Goal: Use online tool/utility: Utilize a website feature to perform a specific function

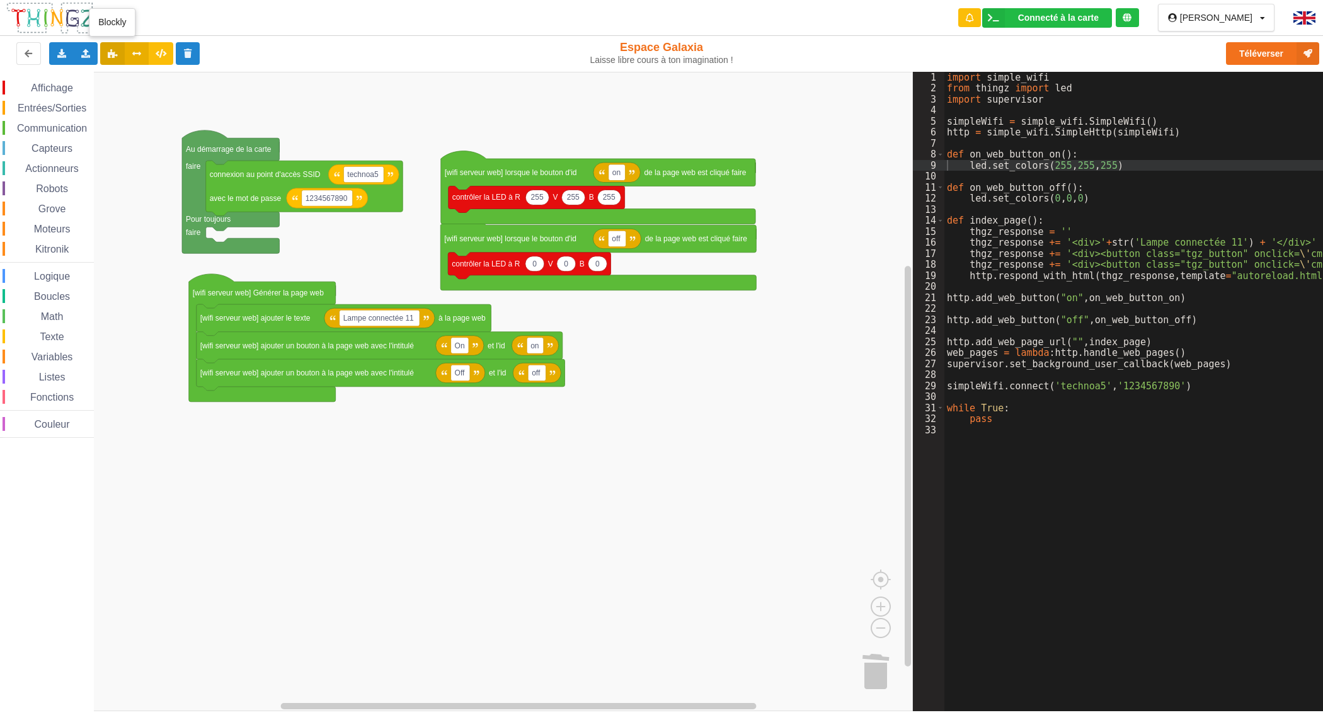
click at [118, 54] on button at bounding box center [112, 53] width 25 height 23
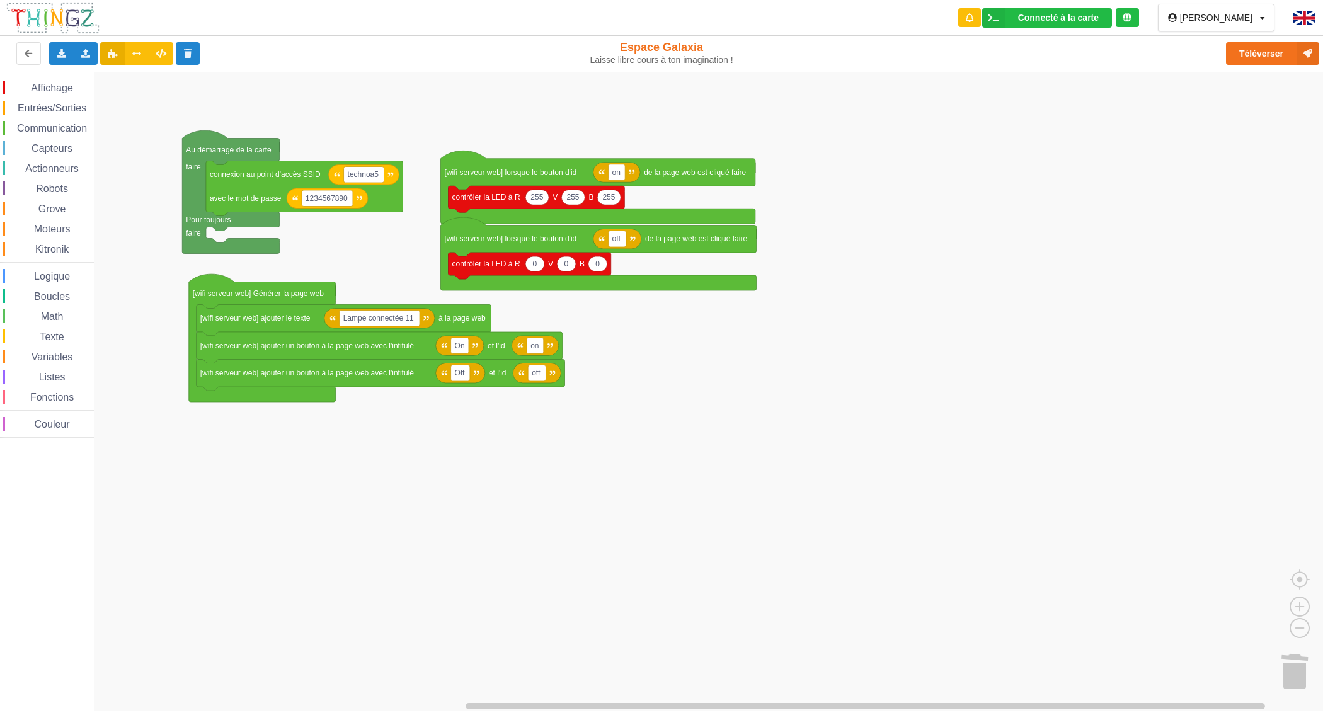
click at [118, 54] on button at bounding box center [112, 53] width 25 height 23
click at [1146, 490] on rect "Espace de travail de Blocky" at bounding box center [666, 391] width 1332 height 639
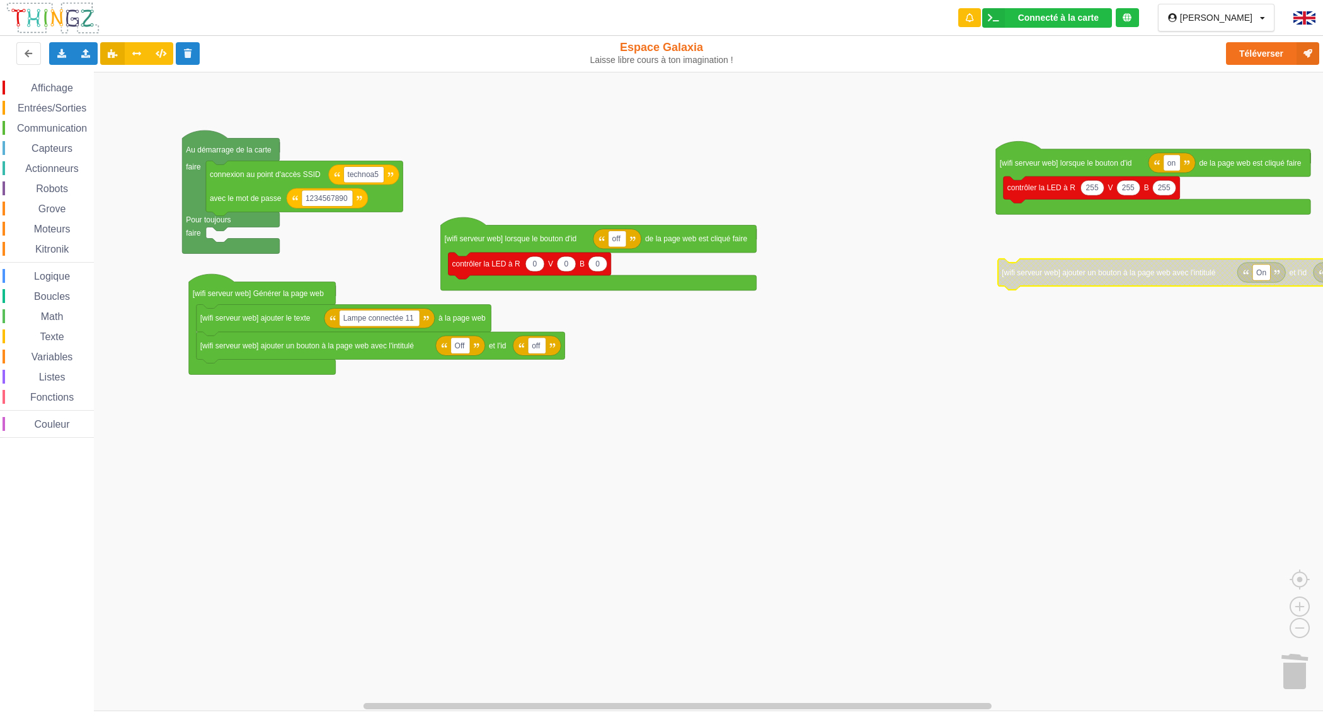
click at [603, 438] on rect "Espace de travail de Blocky" at bounding box center [666, 391] width 1332 height 639
click at [407, 322] on input "Lampe connectée 11" at bounding box center [380, 319] width 80 height 16
click at [409, 315] on input "Lampe connectée 11" at bounding box center [380, 319] width 80 height 16
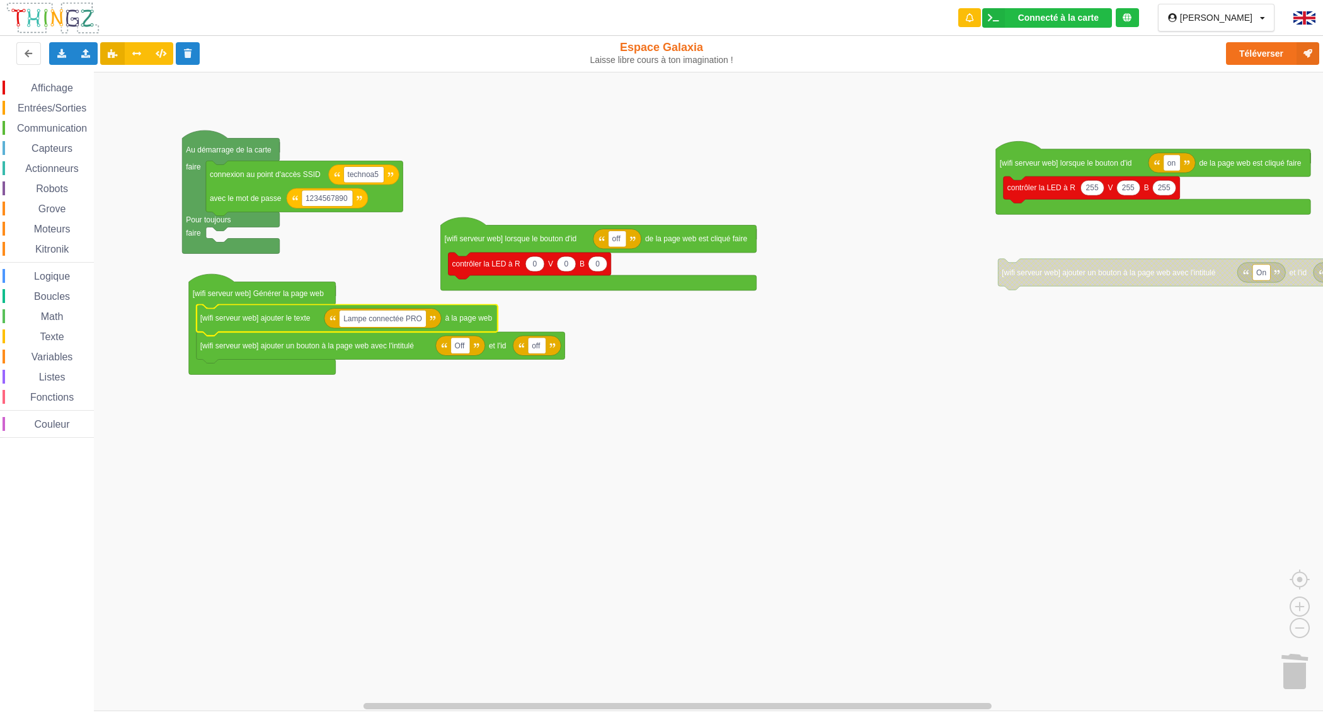
type input "Lampe connectée PROF"
click at [398, 407] on rect "Espace de travail de Blocky" at bounding box center [666, 391] width 1332 height 639
click at [627, 646] on rect "Espace de travail de Blocky" at bounding box center [666, 391] width 1332 height 639
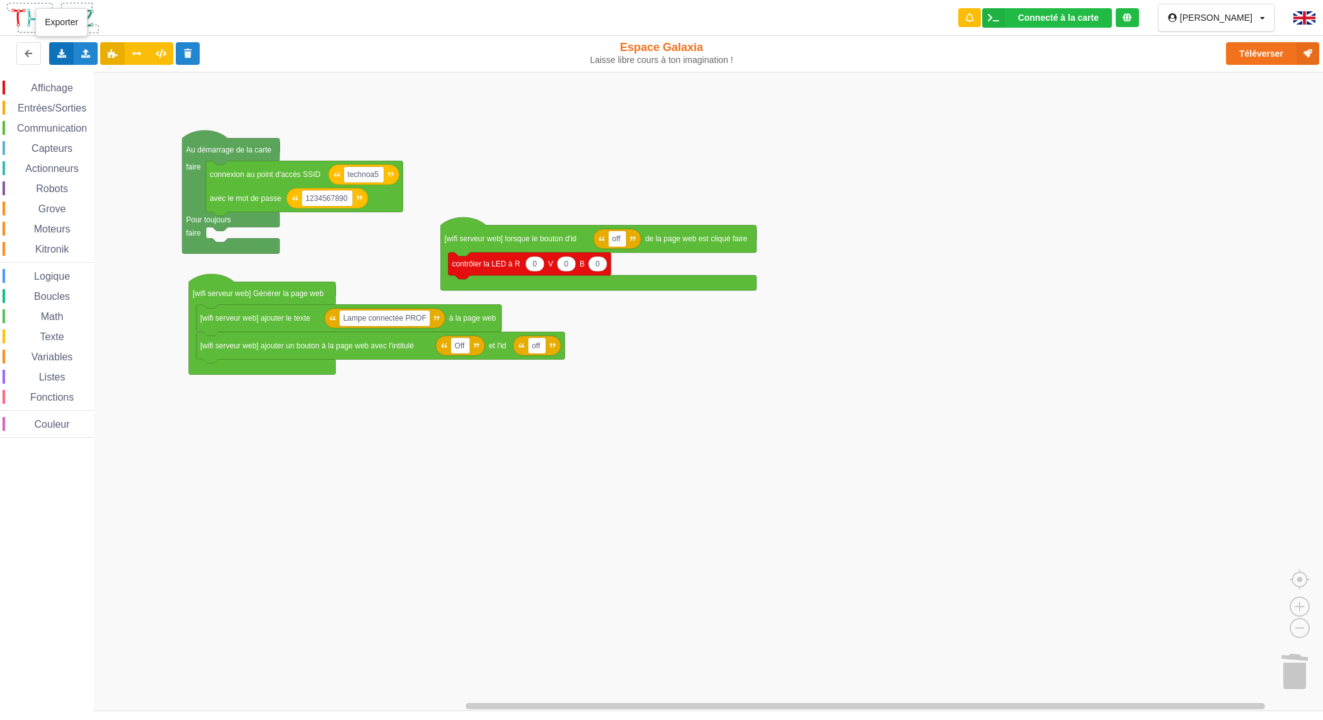
click at [63, 61] on div "Exporter l'assemblage de blocs Exporter l'assemblage de blocs au format Python" at bounding box center [61, 53] width 25 height 23
click at [87, 81] on span "Exporter l'assemblage de blocs" at bounding box center [138, 77] width 122 height 10
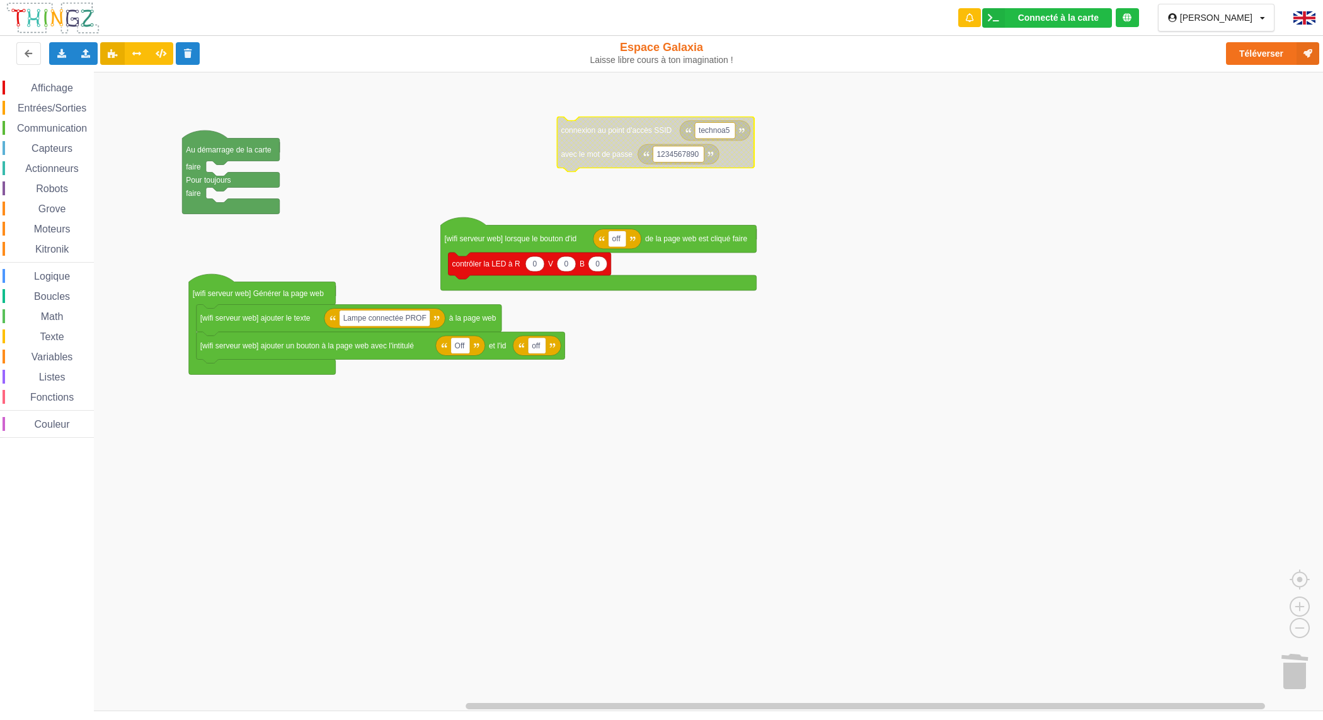
click at [69, 128] on span "Communication" at bounding box center [52, 128] width 74 height 11
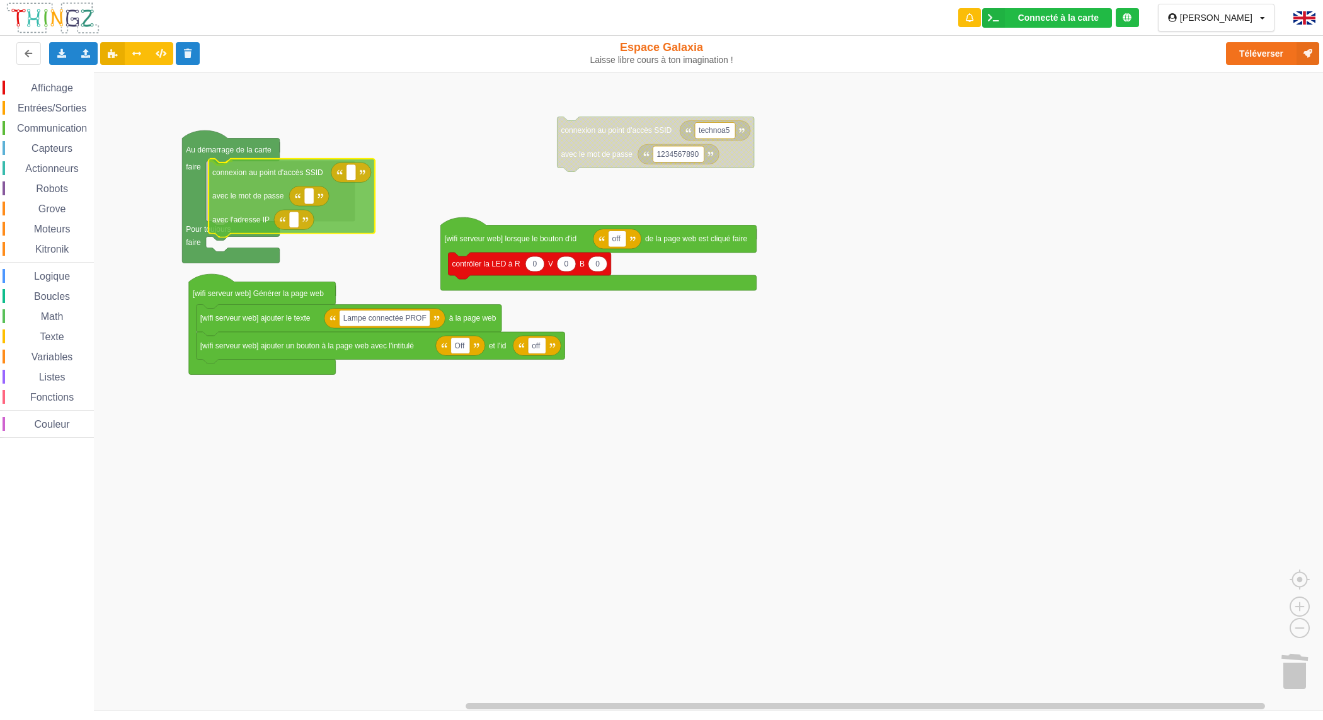
click at [249, 192] on div "Affichage Entrées/Sorties Communication Capteurs Actionneurs Robots Grove Moteu…" at bounding box center [666, 391] width 1332 height 639
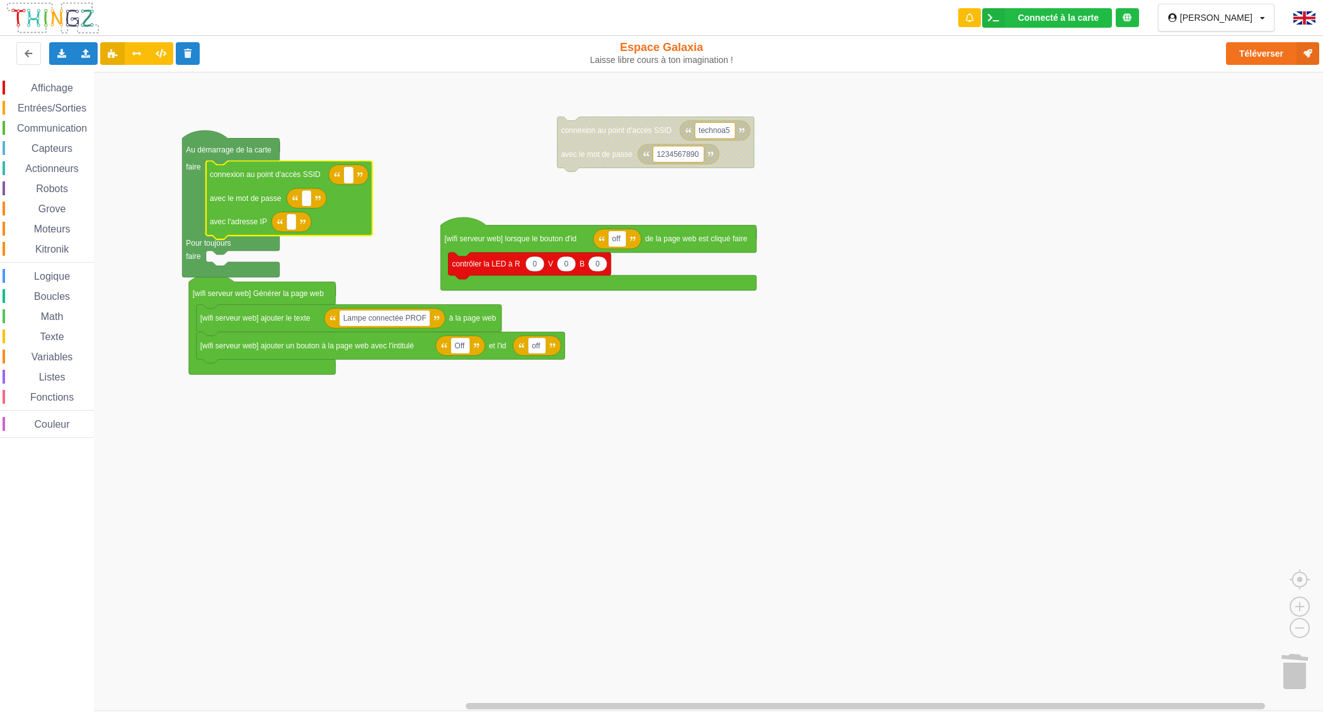
type input "technoa5"
click at [665, 152] on input "1234567890" at bounding box center [678, 155] width 51 height 16
type input "1234567890"
click at [292, 224] on text "Espace de travail de Blocky" at bounding box center [291, 221] width 2 height 9
type input "[TECHNICAL_ID]"
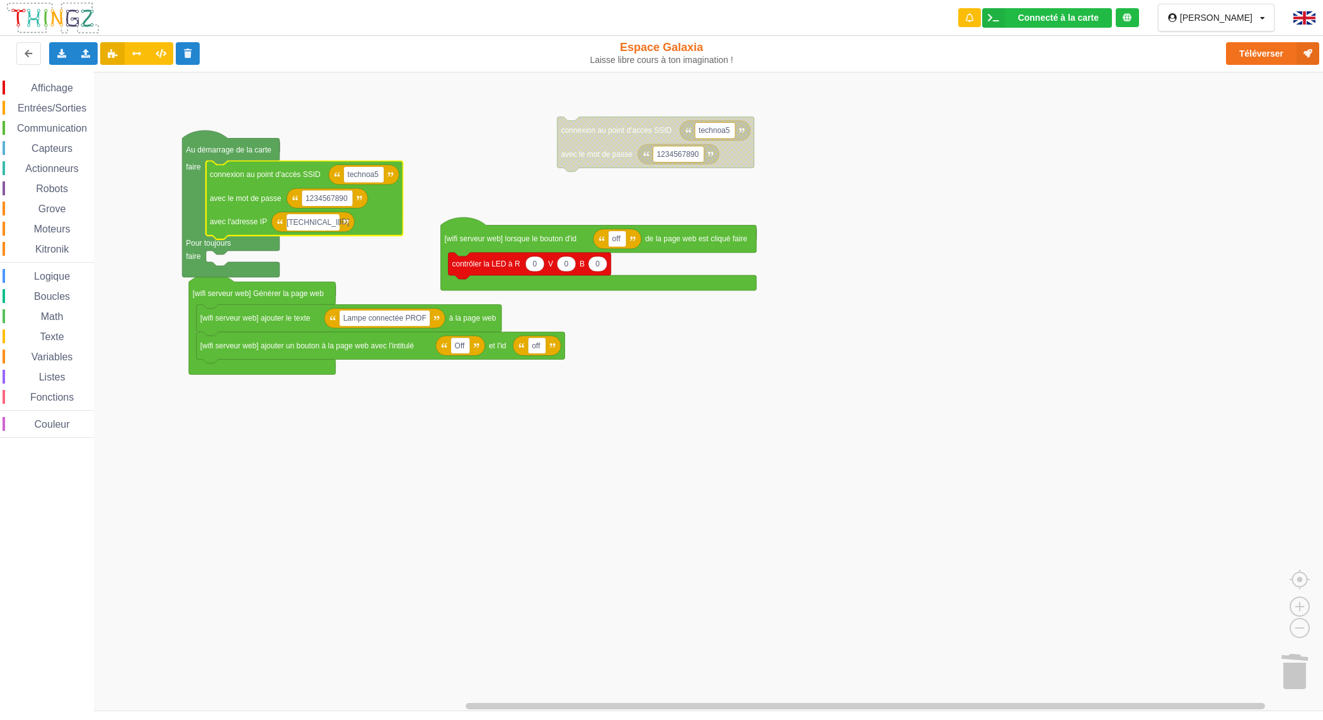
click at [458, 438] on rect "Espace de travail de Blocky" at bounding box center [666, 391] width 1332 height 639
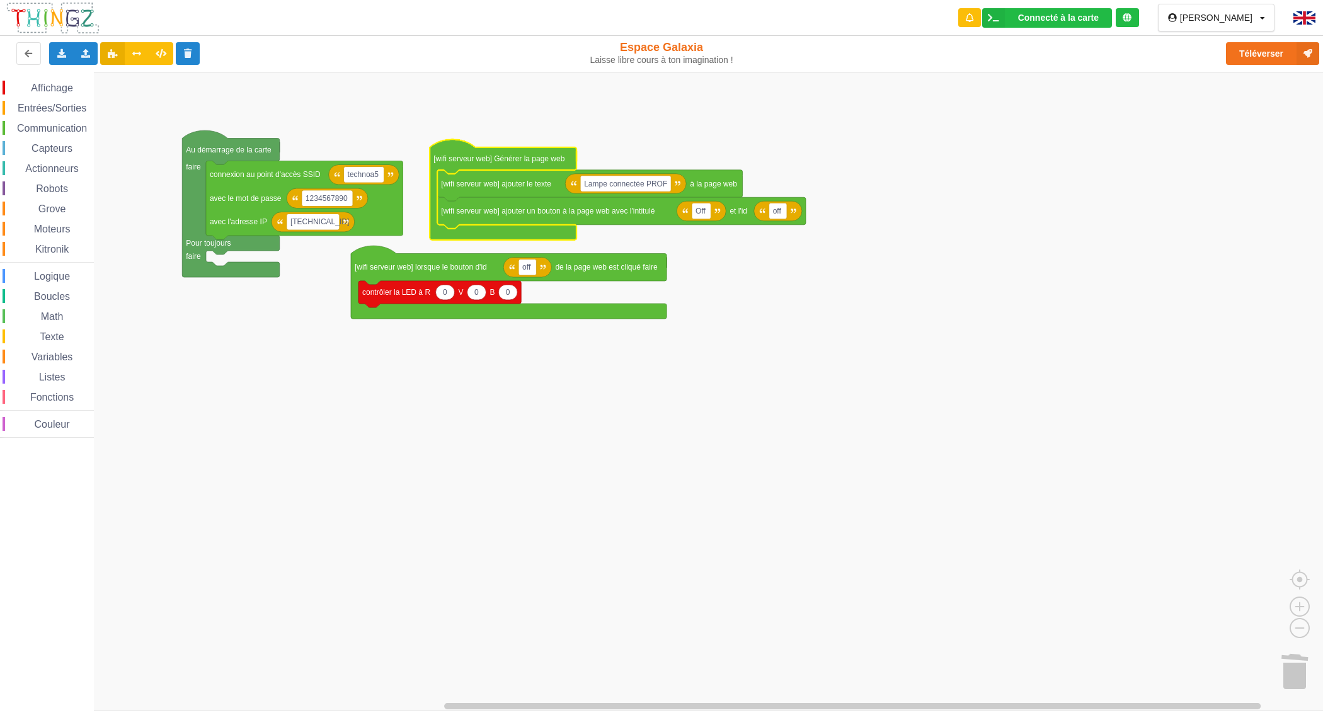
click at [451, 152] on icon "Espace de travail de Blocky" at bounding box center [503, 189] width 147 height 100
click at [450, 149] on icon "Espace de travail de Blocky" at bounding box center [503, 189] width 147 height 100
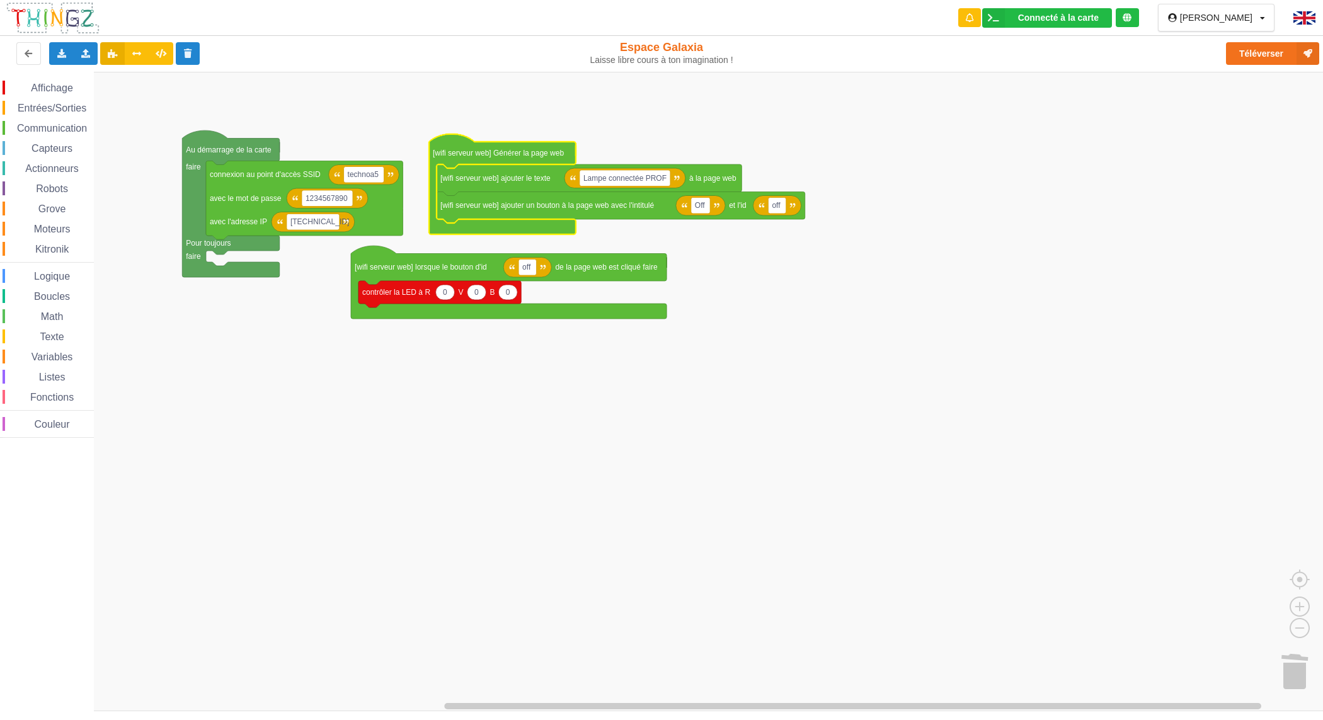
click at [632, 446] on rect "Espace de travail de Blocky" at bounding box center [666, 391] width 1332 height 639
click at [134, 584] on rect "Espace de travail de Blocky" at bounding box center [666, 391] width 1332 height 639
click at [58, 55] on icon at bounding box center [61, 53] width 11 height 8
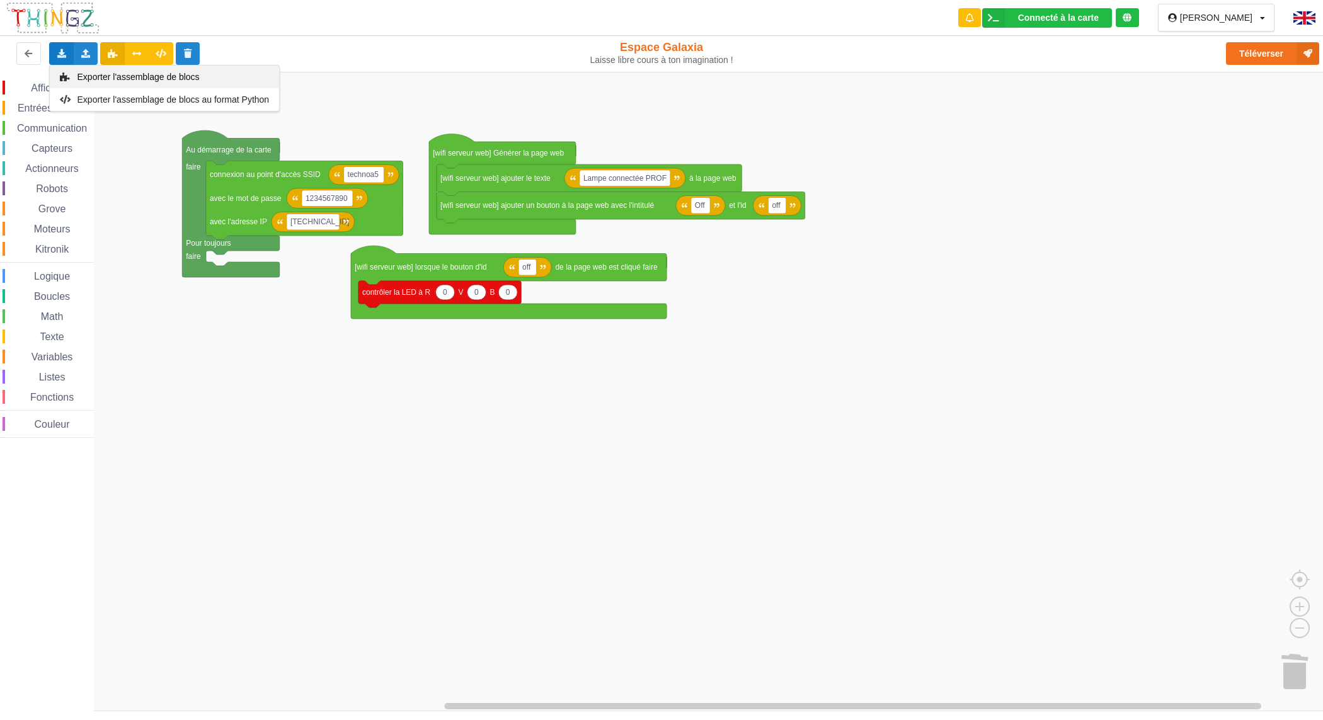
click at [67, 71] on div "Exporter l'assemblage de blocs" at bounding box center [164, 77] width 229 height 23
